Goal: Find specific page/section: Find specific page/section

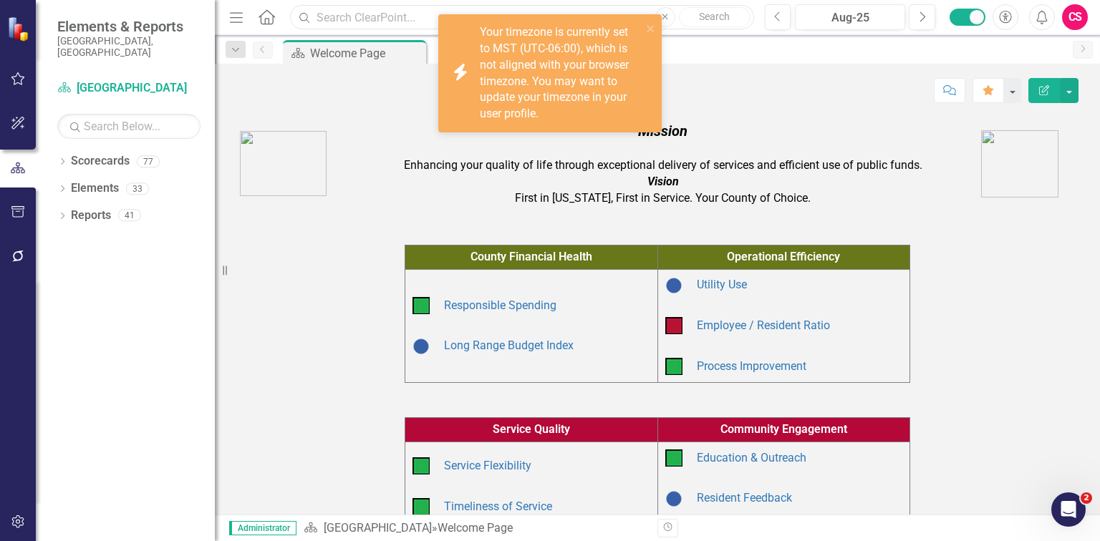
click at [316, 11] on input "text" at bounding box center [521, 17] width 463 height 25
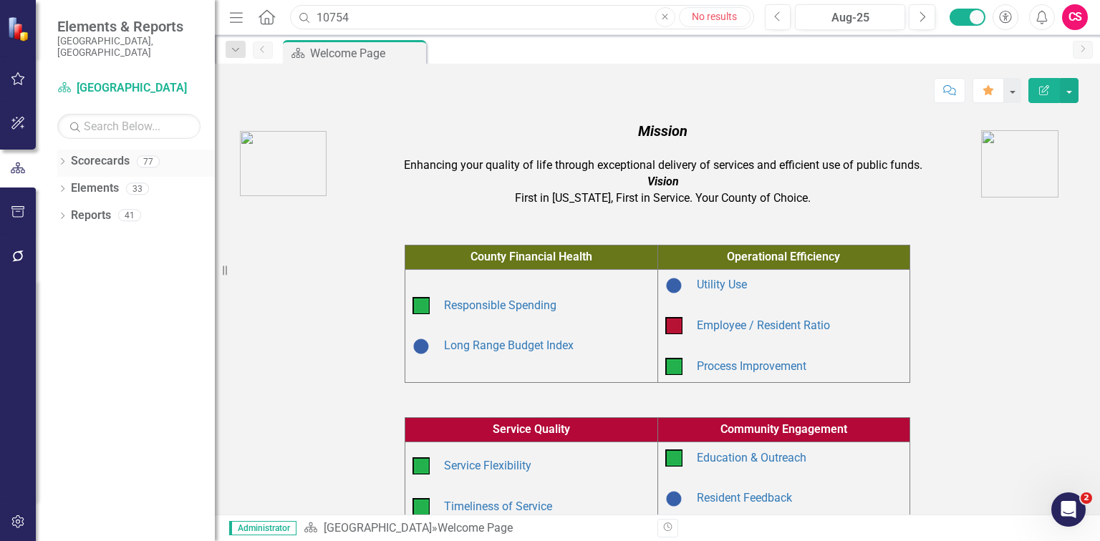
type input "10754"
click at [61, 159] on icon "Dropdown" at bounding box center [62, 163] width 10 height 8
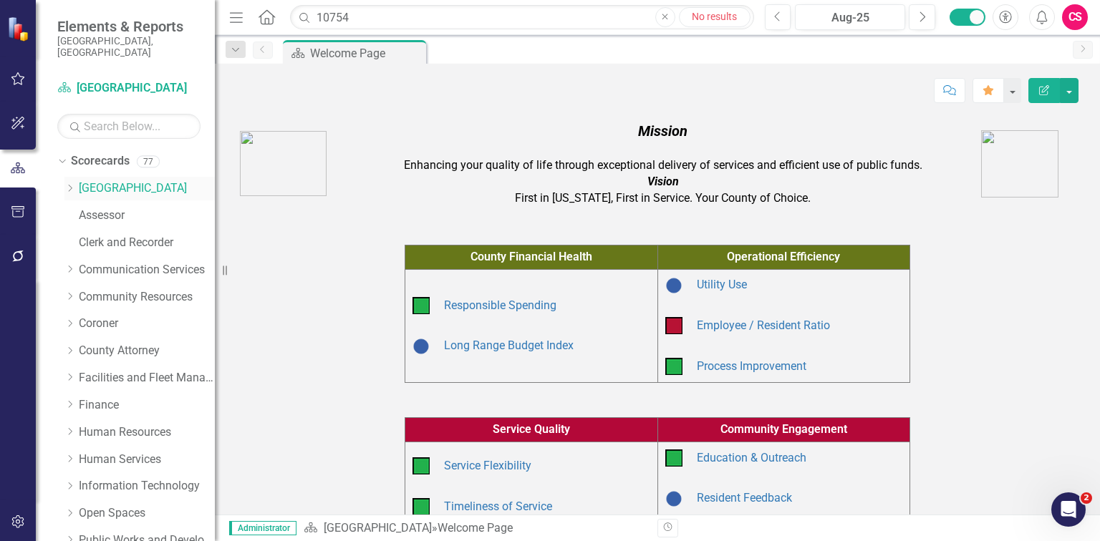
click at [110, 180] on link "[GEOGRAPHIC_DATA]" at bounding box center [147, 188] width 136 height 16
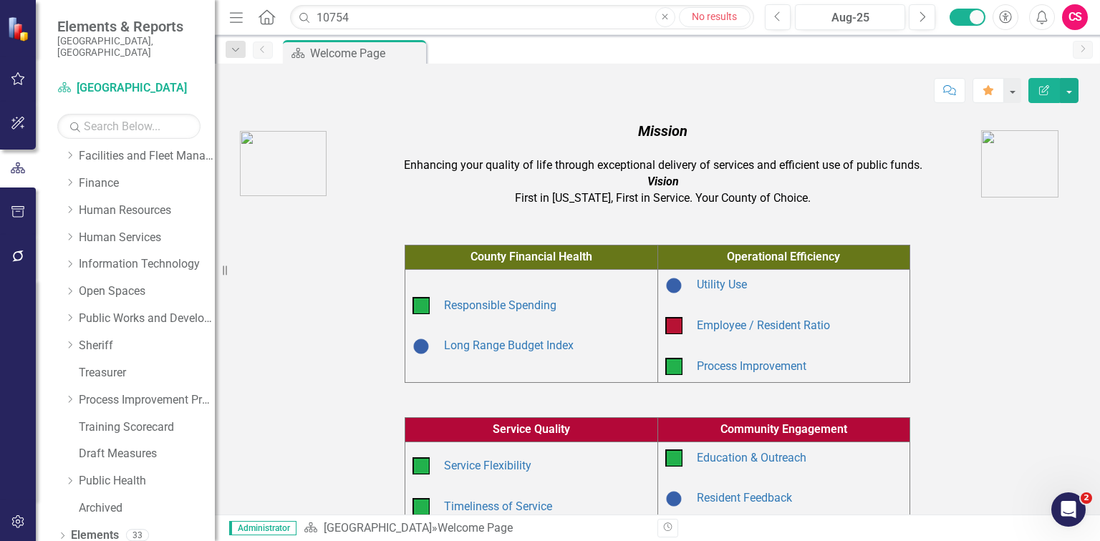
scroll to position [246, 0]
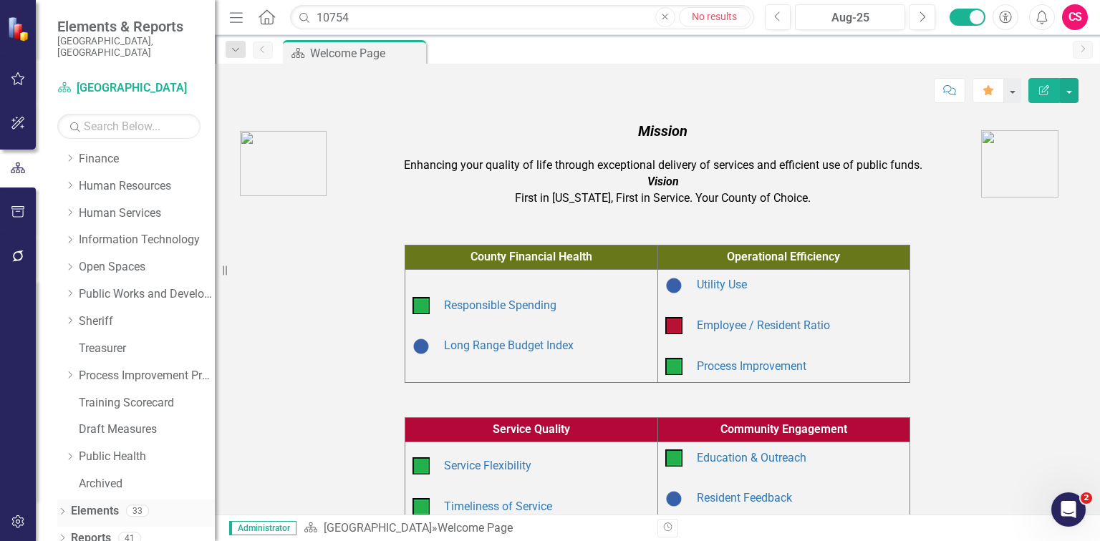
click at [97, 503] on link "Elements" at bounding box center [95, 511] width 48 height 16
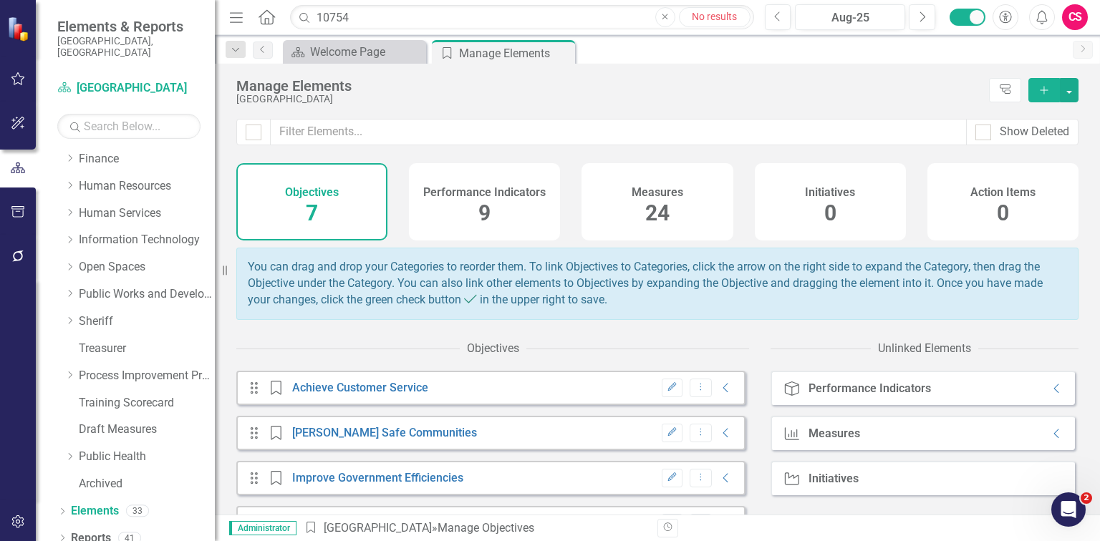
click at [622, 205] on div "Measures 24" at bounding box center [656, 201] width 151 height 77
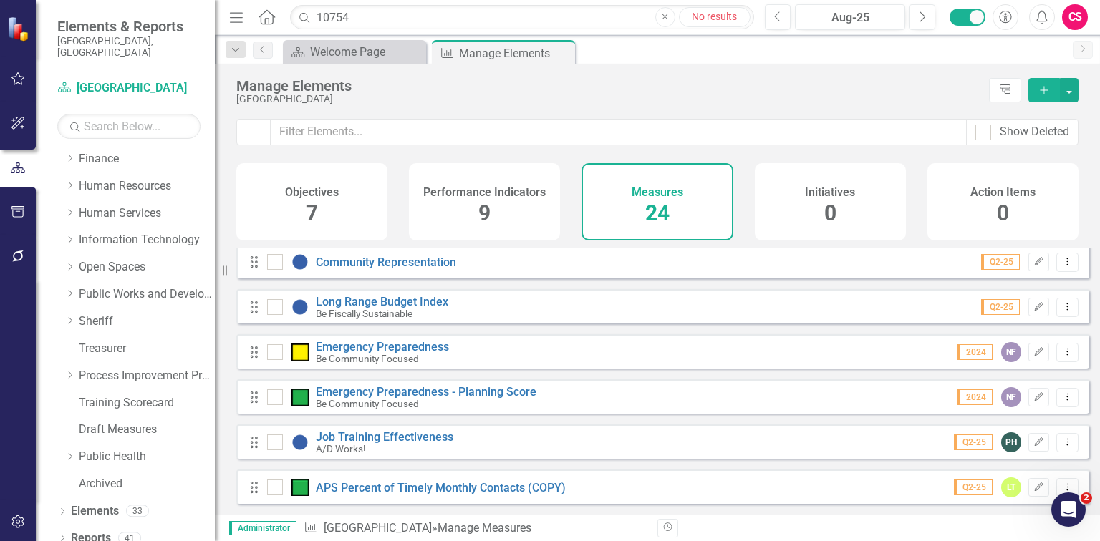
scroll to position [825, 0]
click at [519, 215] on div "Performance Indicators 9" at bounding box center [484, 201] width 151 height 77
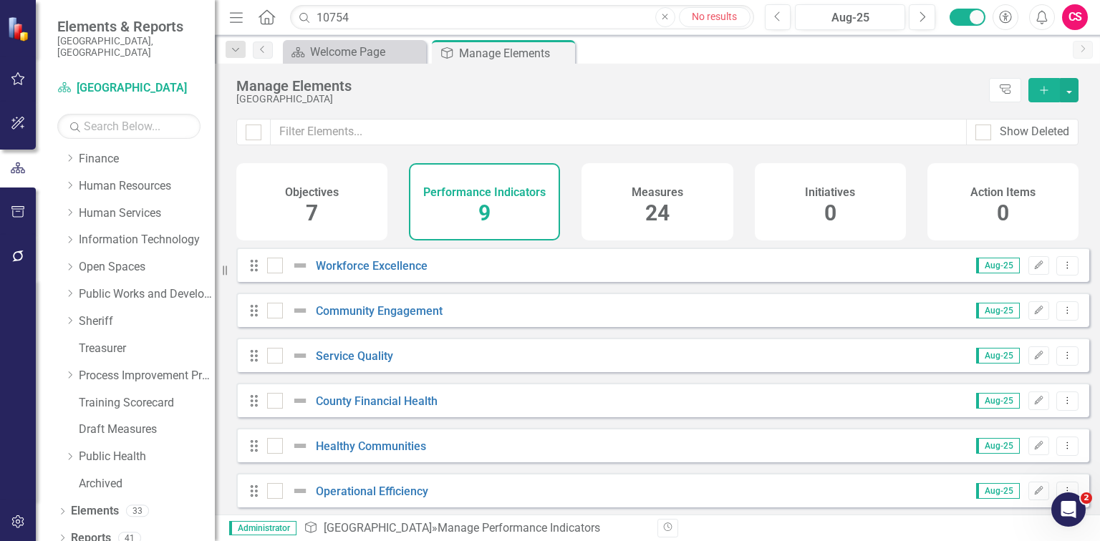
click at [321, 209] on div "Objectives 7" at bounding box center [311, 201] width 151 height 77
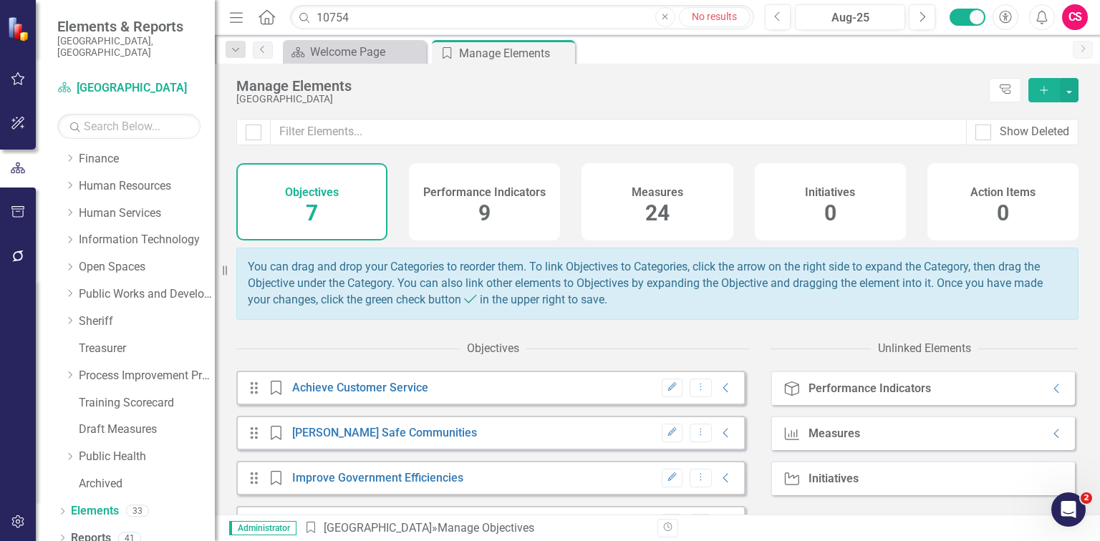
click at [495, 221] on div "Performance Indicators 9" at bounding box center [484, 201] width 151 height 77
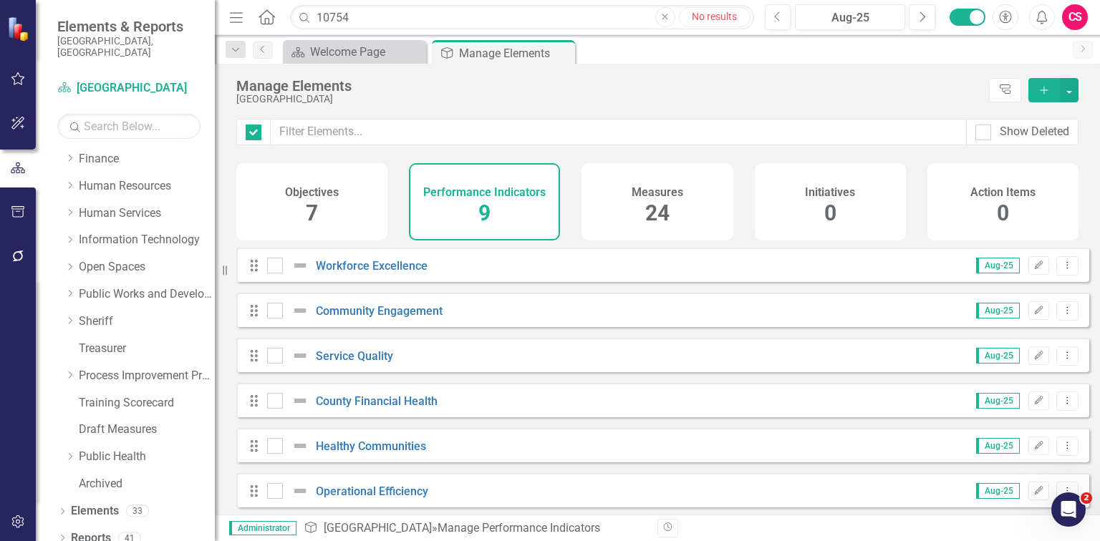
checkbox input "false"
click at [368, 273] on link "Workforce Excellence" at bounding box center [372, 266] width 112 height 14
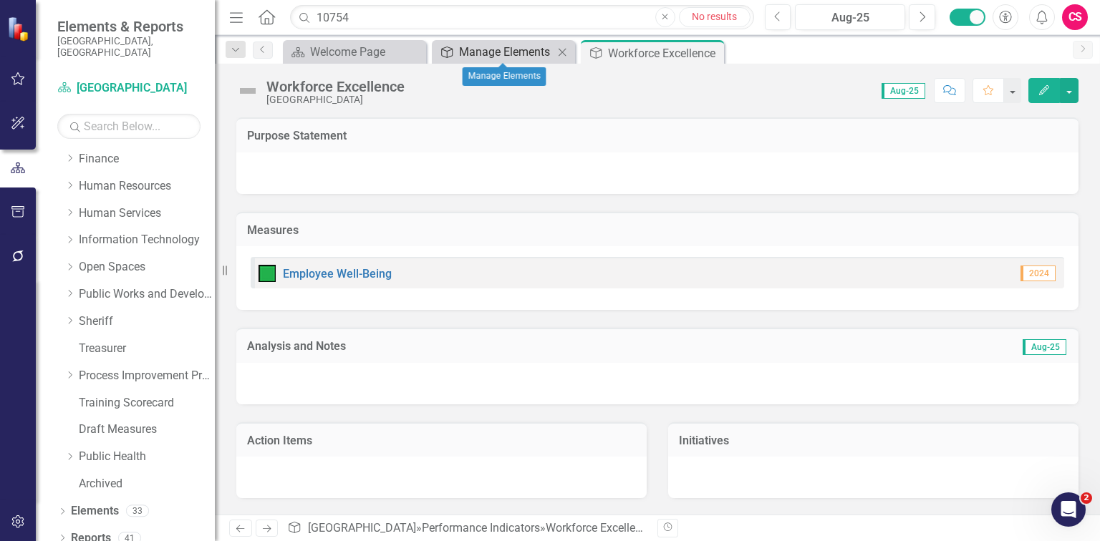
click at [495, 43] on div "Manage Elements" at bounding box center [506, 52] width 95 height 18
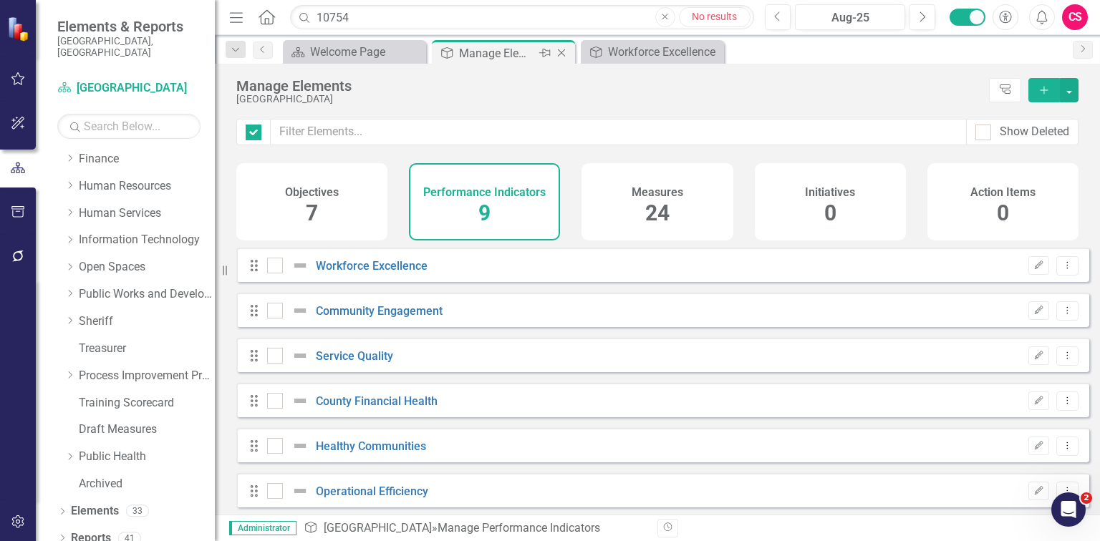
checkbox input "false"
click at [627, 199] on div "Measures 24" at bounding box center [656, 201] width 151 height 77
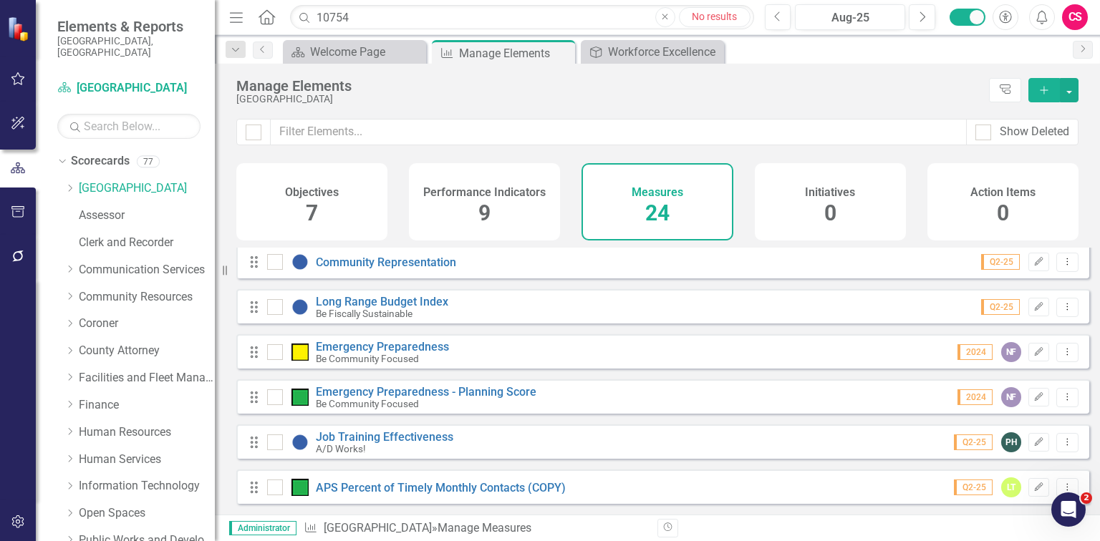
click at [484, 214] on span "9" at bounding box center [484, 212] width 12 height 25
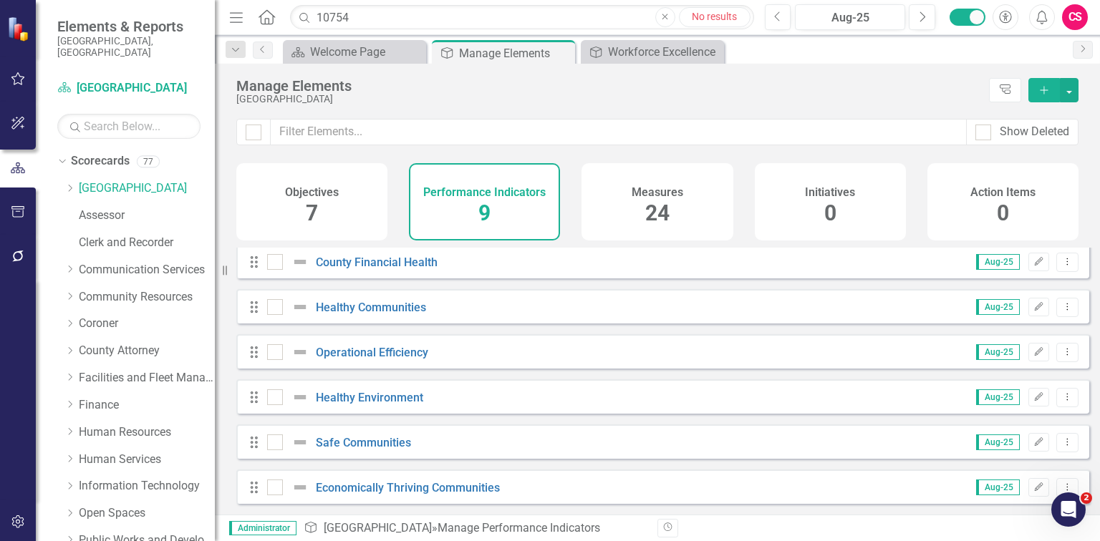
scroll to position [149, 0]
click at [605, 225] on div "Measures 24" at bounding box center [656, 201] width 151 height 77
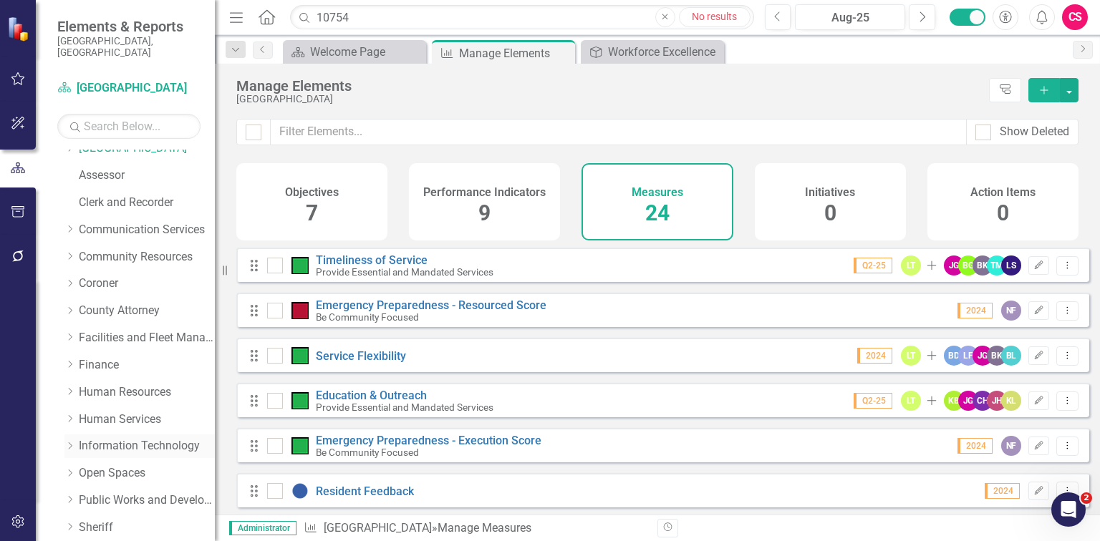
scroll to position [115, 0]
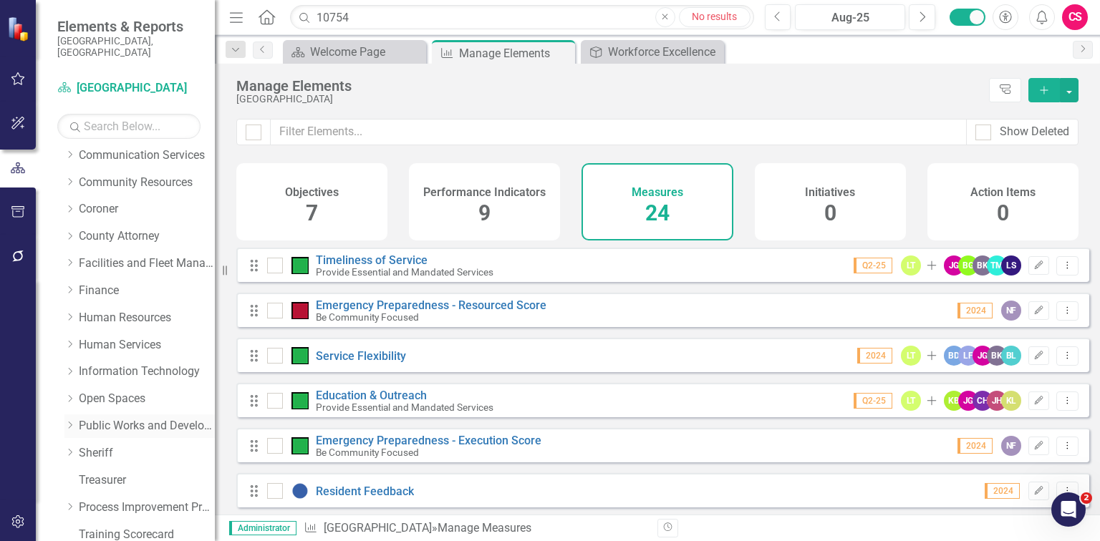
click at [153, 418] on link "Public Works and Development" at bounding box center [147, 426] width 136 height 16
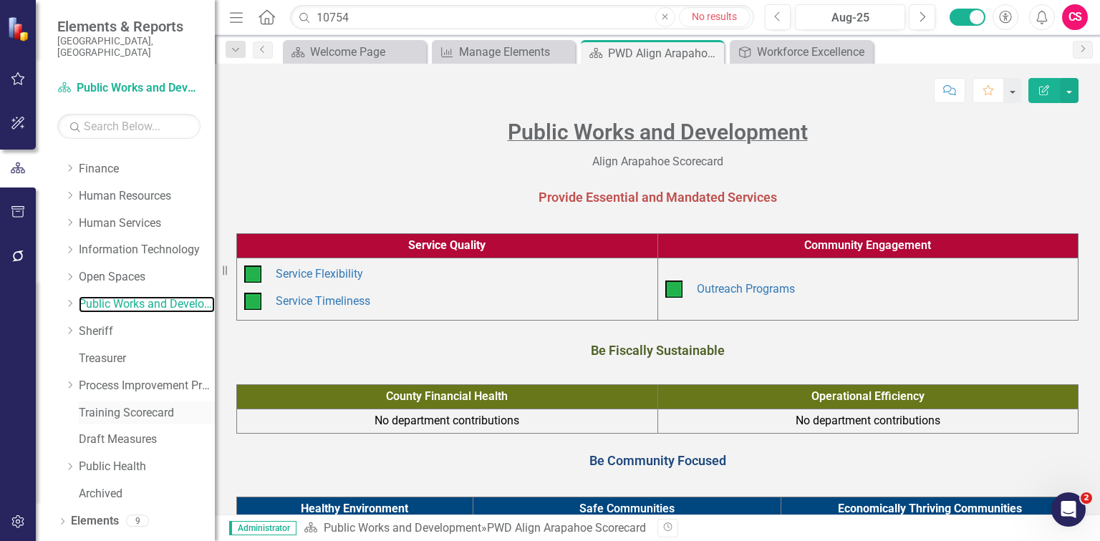
scroll to position [246, 0]
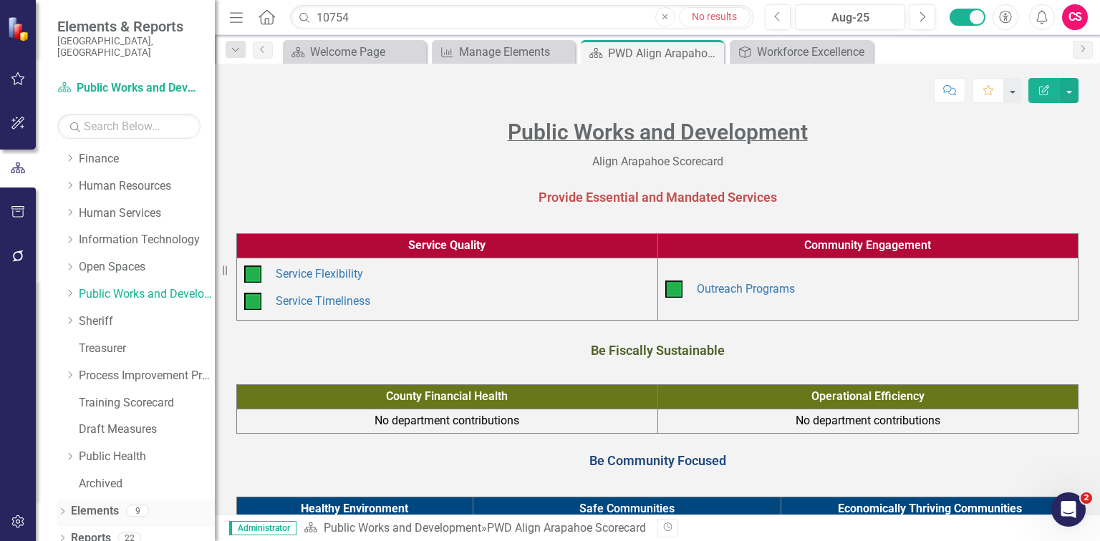
click at [103, 503] on link "Elements" at bounding box center [95, 511] width 48 height 16
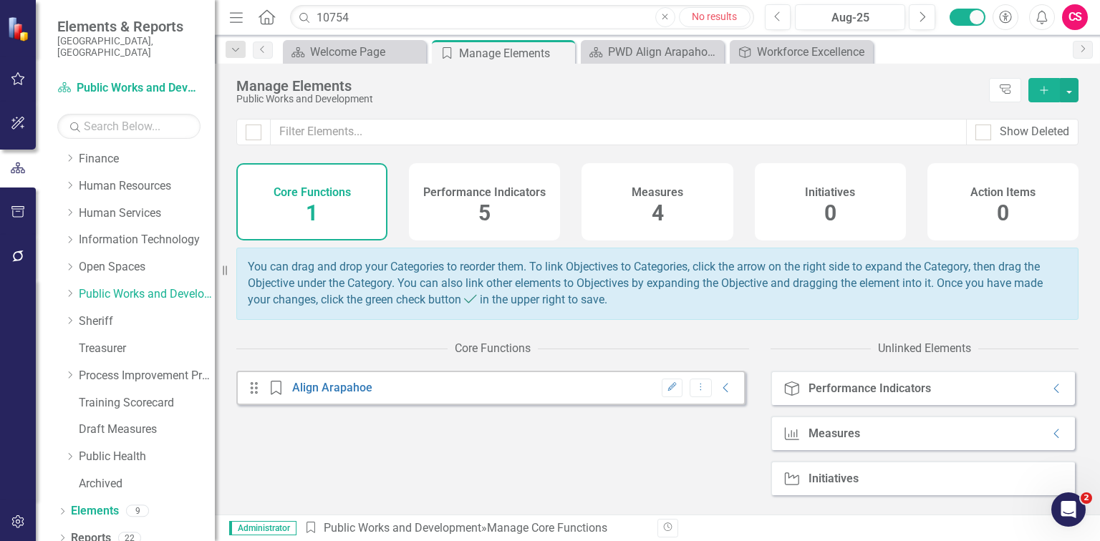
click at [513, 228] on div "Performance Indicators 5" at bounding box center [484, 201] width 151 height 77
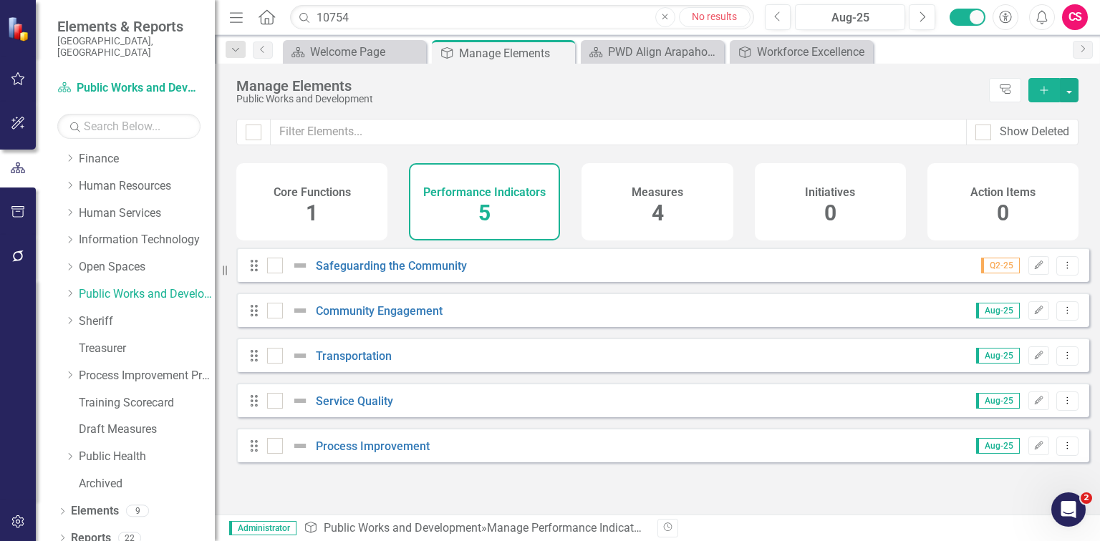
click at [629, 218] on div "Measures 4" at bounding box center [656, 201] width 151 height 77
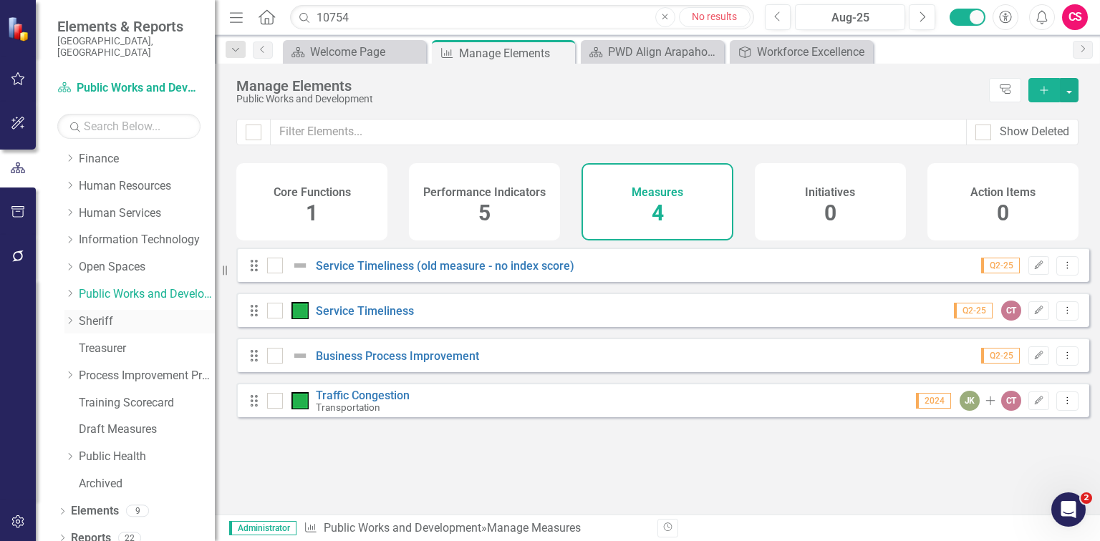
click at [92, 314] on link "Sheriff" at bounding box center [147, 322] width 136 height 16
